Goal: Find specific fact: Find specific fact

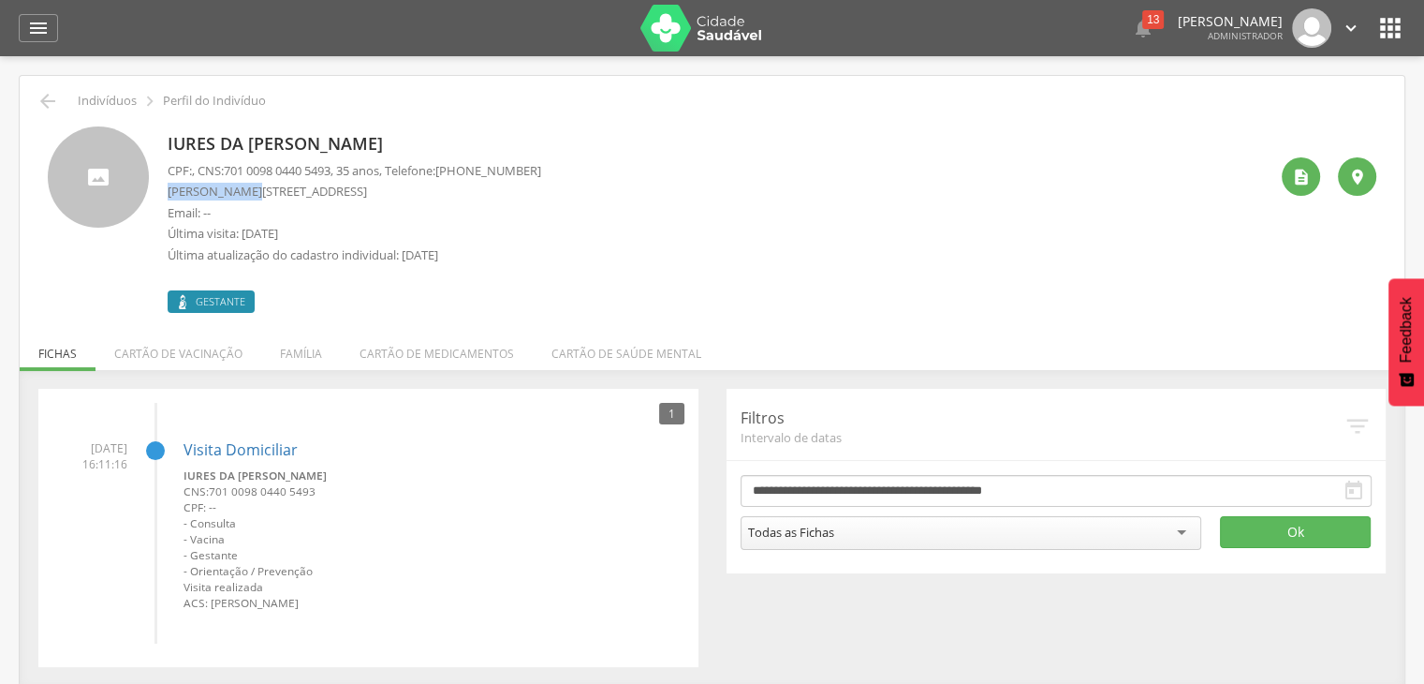
drag, startPoint x: 167, startPoint y: 189, endPoint x: 258, endPoint y: 196, distance: 92.0
click at [258, 196] on p "[PERSON_NAME][STREET_ADDRESS]" at bounding box center [355, 192] width 374 height 18
drag, startPoint x: 261, startPoint y: 192, endPoint x: 292, endPoint y: 196, distance: 31.1
click at [292, 196] on p "[PERSON_NAME][STREET_ADDRESS]" at bounding box center [355, 192] width 374 height 18
drag, startPoint x: 333, startPoint y: 199, endPoint x: 323, endPoint y: 196, distance: 11.0
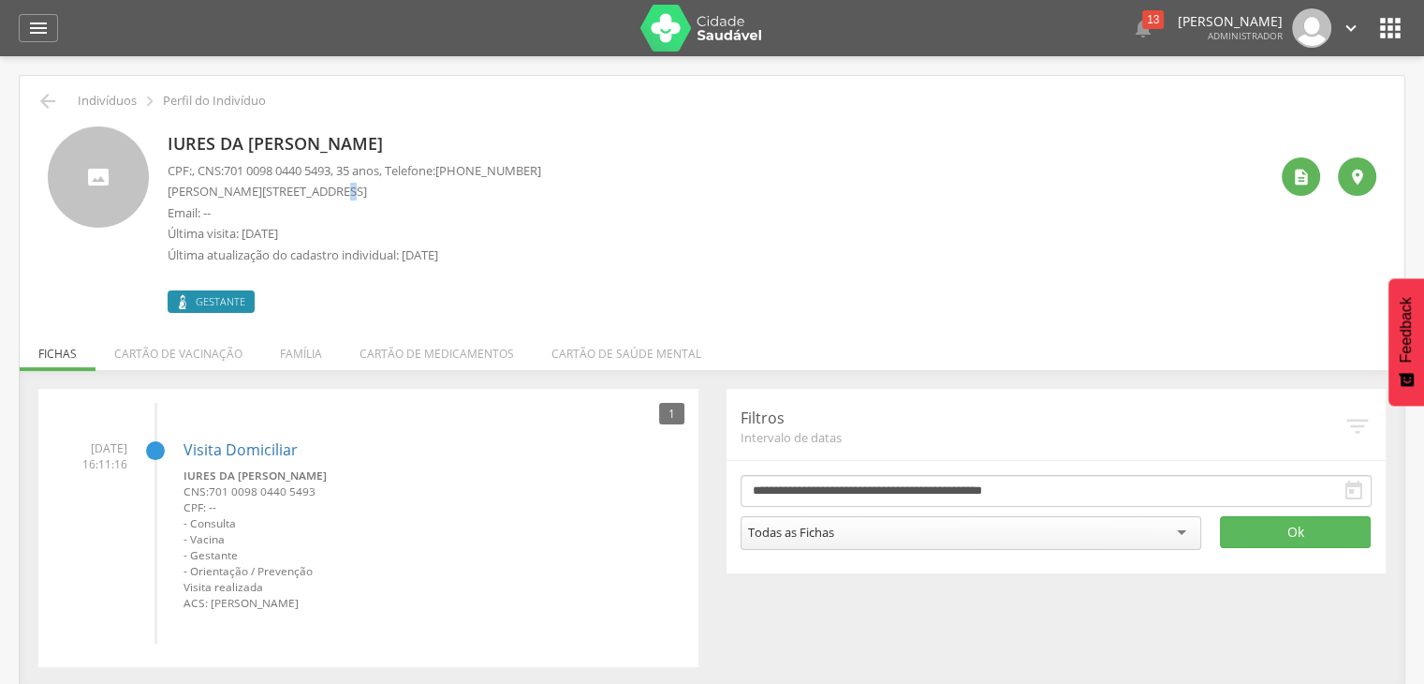
click at [323, 196] on div "CPF: , CNS: [PHONE_NUMBER] , 35 anos, Telefone: [PHONE_NUMBER] [STREET_ADDRESS]…" at bounding box center [355, 217] width 374 height 111
